Goal: Information Seeking & Learning: Learn about a topic

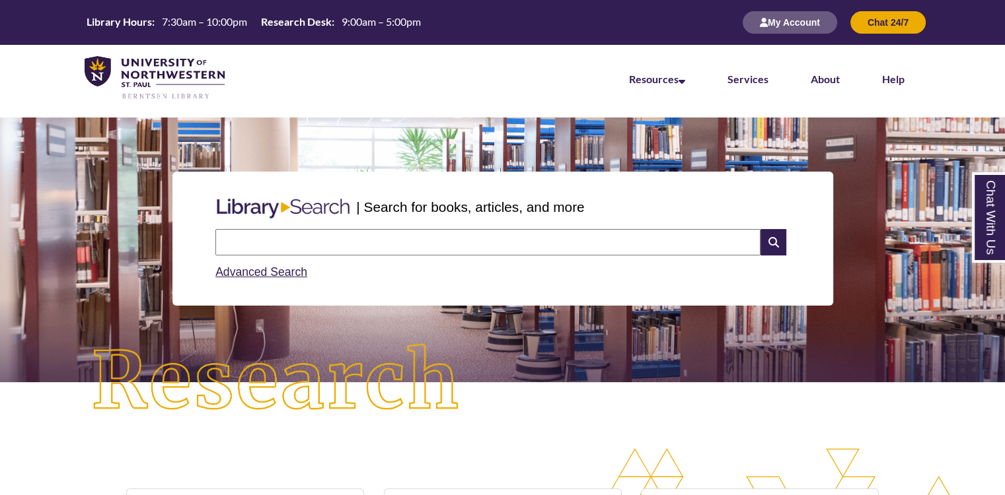
scroll to position [288, 1004]
click at [147, 238] on div "| Search for books, articles, and more Search Advanced Search" at bounding box center [502, 239] width 985 height 198
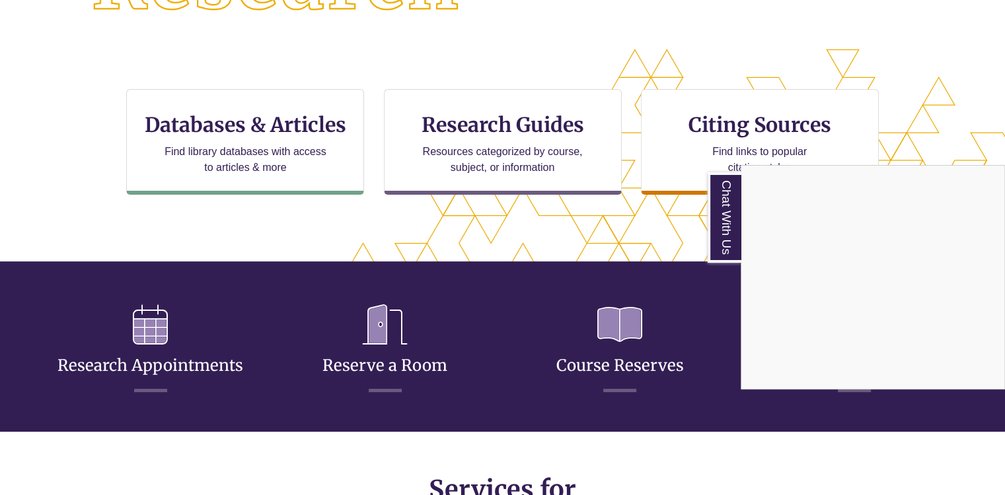
scroll to position [396, 0]
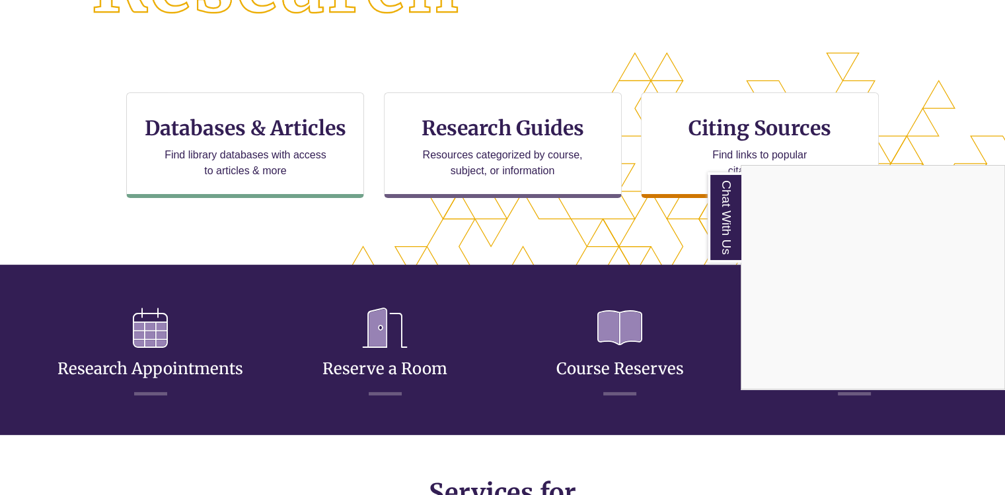
click at [522, 244] on div "Chat With Us" at bounding box center [502, 247] width 1005 height 495
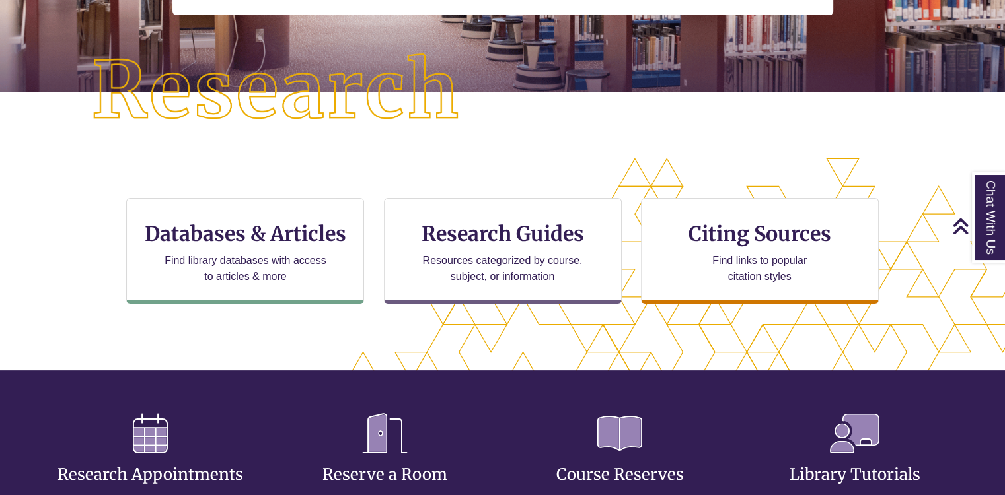
scroll to position [317, 0]
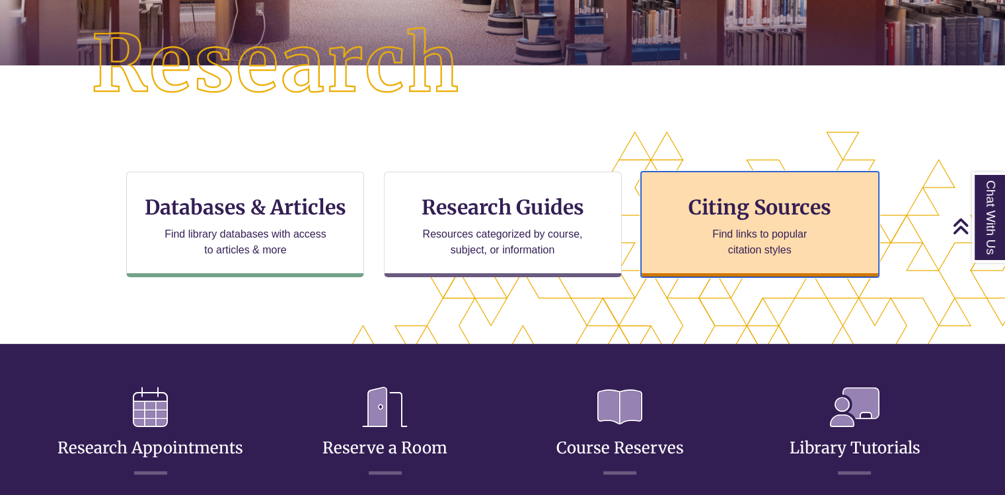
click at [725, 210] on h3 "Citing Sources" at bounding box center [759, 207] width 161 height 25
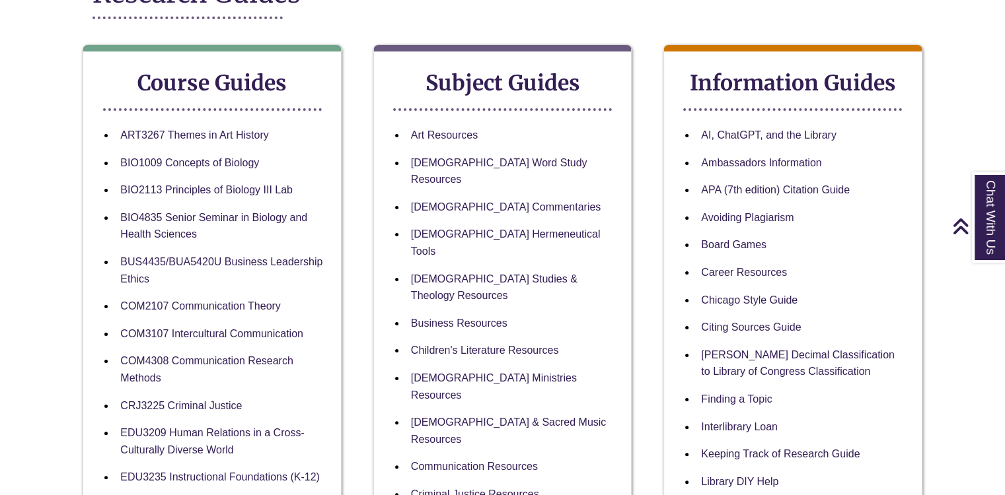
scroll to position [211, 0]
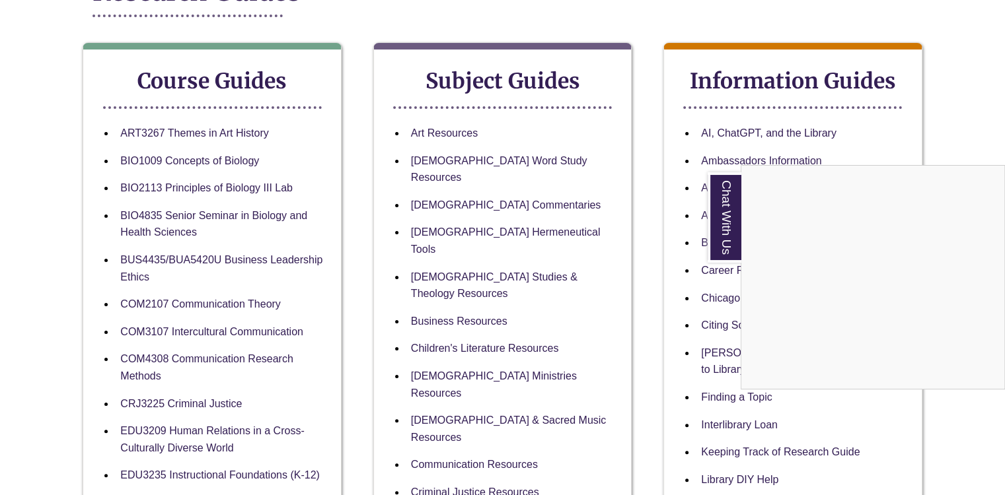
click at [506, 158] on div "Chat With Us" at bounding box center [502, 247] width 1005 height 495
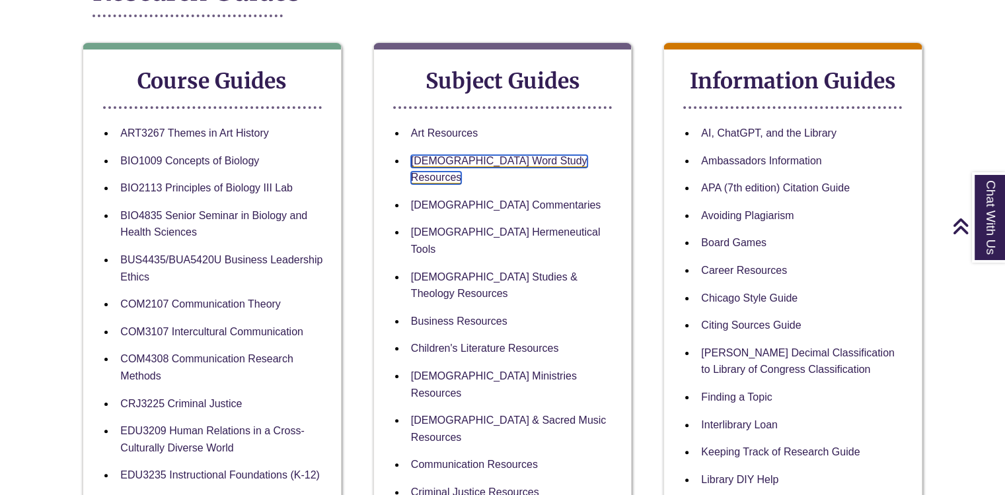
click at [506, 158] on link "[DEMOGRAPHIC_DATA] Word Study Resources" at bounding box center [499, 170] width 176 height 30
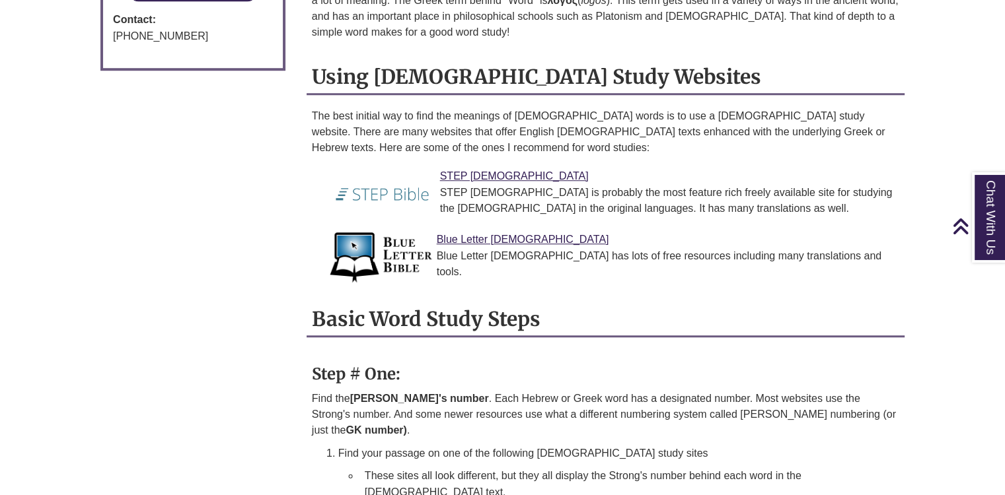
scroll to position [978, 0]
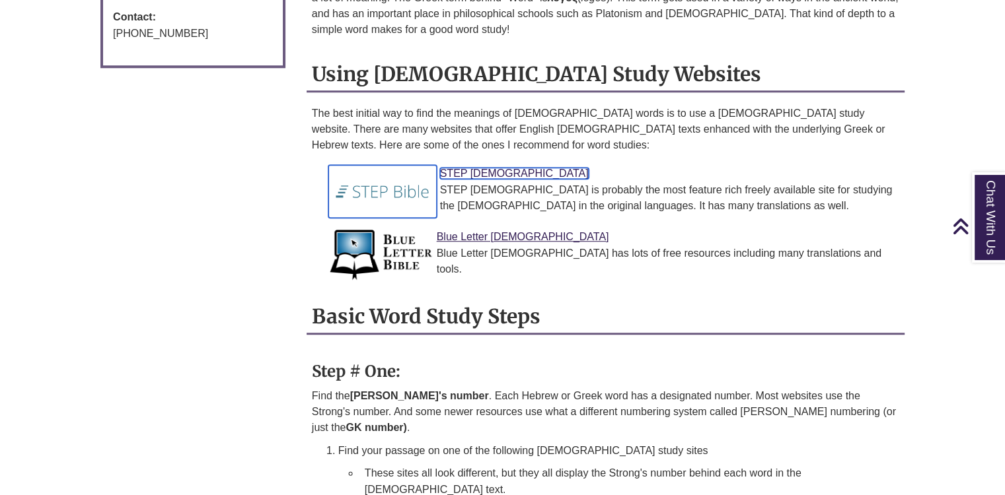
click at [474, 168] on link "STEP Bible" at bounding box center [514, 173] width 149 height 11
